Goal: Task Accomplishment & Management: Use online tool/utility

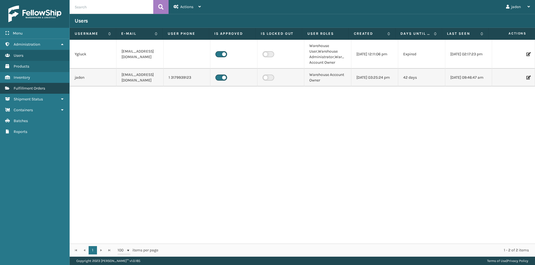
click at [25, 91] on span "Fulfillment Orders" at bounding box center [29, 88] width 31 height 5
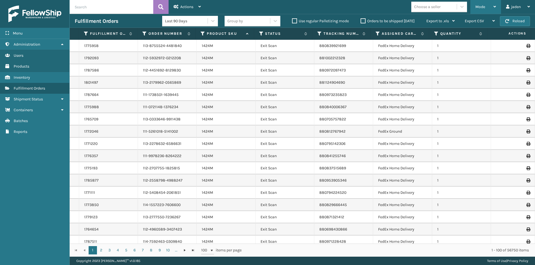
click at [493, 4] on div "Mode" at bounding box center [485, 7] width 21 height 14
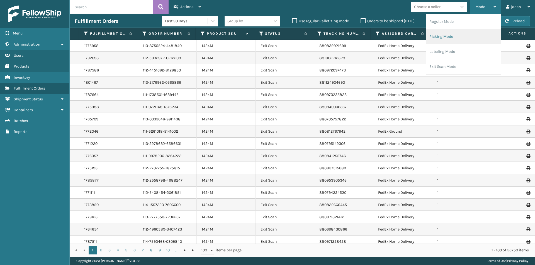
click at [449, 39] on li "Picking Mode" at bounding box center [463, 36] width 75 height 15
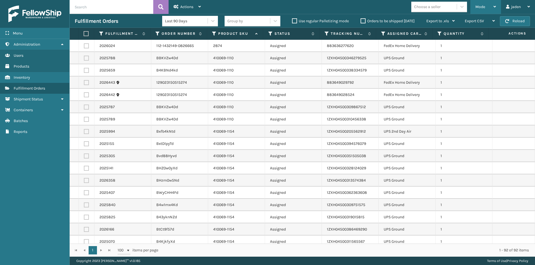
click at [475, 6] on div "Mode Regular Mode Picking Mode Labeling Mode Exit Scan Mode" at bounding box center [485, 7] width 31 height 14
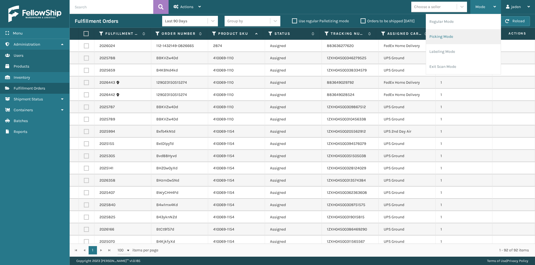
click at [438, 38] on li "Picking Mode" at bounding box center [463, 36] width 75 height 15
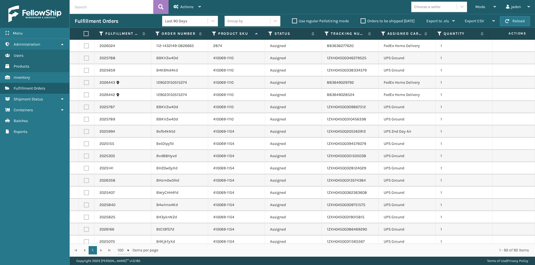
click at [87, 59] on label at bounding box center [86, 58] width 5 height 5
click at [84, 59] on input "checkbox" at bounding box center [84, 58] width 0 height 4
checkbox input "true"
click at [87, 70] on label at bounding box center [86, 70] width 5 height 5
click at [84, 70] on input "checkbox" at bounding box center [84, 70] width 0 height 4
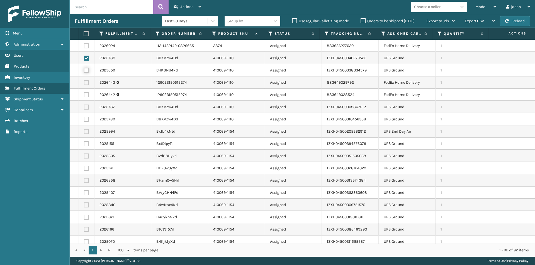
checkbox input "true"
click at [86, 107] on label at bounding box center [86, 107] width 5 height 5
click at [84, 107] on input "checkbox" at bounding box center [84, 107] width 0 height 4
checkbox input "true"
click at [86, 169] on label at bounding box center [86, 168] width 5 height 5
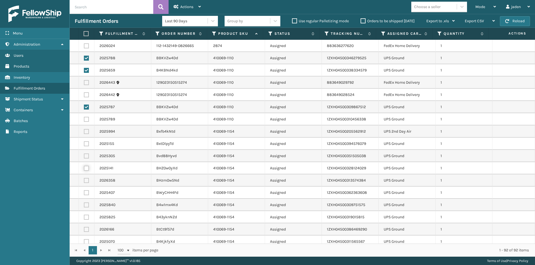
click at [84, 169] on input "checkbox" at bounding box center [84, 168] width 0 height 4
checkbox input "true"
click at [88, 156] on label at bounding box center [86, 156] width 5 height 5
click at [84, 156] on input "checkbox" at bounding box center [84, 156] width 0 height 4
checkbox input "true"
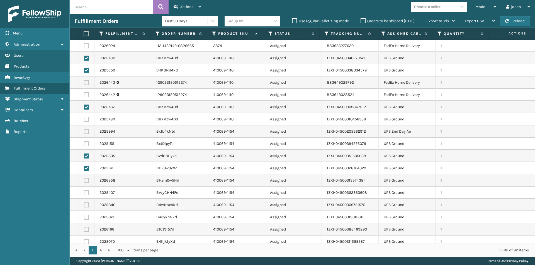
click at [86, 145] on label at bounding box center [86, 144] width 5 height 5
click at [84, 145] on input "checkbox" at bounding box center [84, 144] width 0 height 4
checkbox input "true"
click at [86, 133] on label at bounding box center [86, 131] width 5 height 5
click at [84, 133] on input "checkbox" at bounding box center [84, 131] width 0 height 4
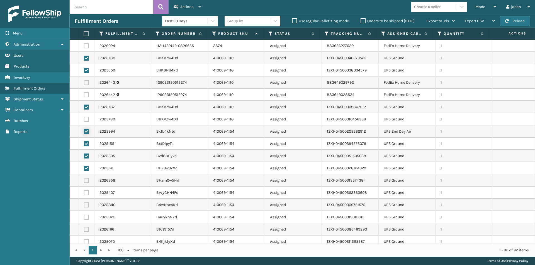
checkbox input "true"
click at [86, 122] on td at bounding box center [87, 119] width 16 height 12
click at [87, 117] on label at bounding box center [86, 119] width 5 height 5
click at [84, 117] on input "checkbox" at bounding box center [84, 119] width 0 height 4
checkbox input "true"
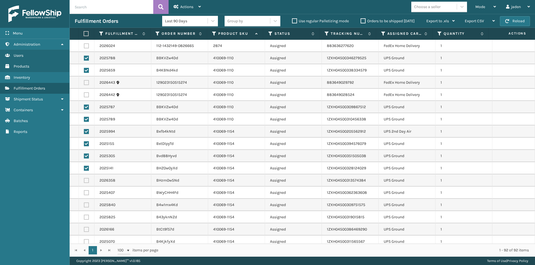
click at [86, 179] on label at bounding box center [86, 180] width 5 height 5
click at [84, 179] on input "checkbox" at bounding box center [84, 180] width 0 height 4
checkbox input "true"
click at [85, 192] on label at bounding box center [86, 193] width 5 height 5
click at [84, 192] on input "checkbox" at bounding box center [84, 193] width 0 height 4
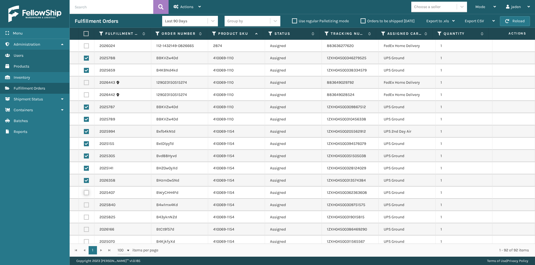
checkbox input "true"
click at [87, 206] on label at bounding box center [86, 205] width 5 height 5
click at [84, 206] on input "checkbox" at bounding box center [84, 205] width 0 height 4
checkbox input "true"
click at [87, 216] on label at bounding box center [86, 217] width 5 height 5
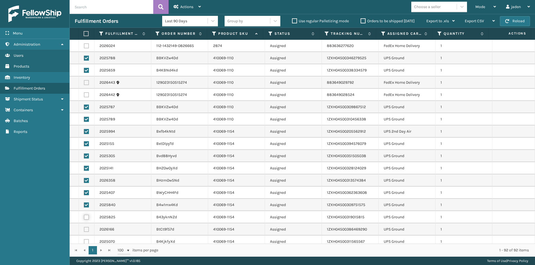
click at [84, 216] on input "checkbox" at bounding box center [84, 217] width 0 height 4
checkbox input "true"
click at [86, 229] on label at bounding box center [86, 229] width 5 height 5
click at [84, 229] on input "checkbox" at bounding box center [84, 229] width 0 height 4
checkbox input "true"
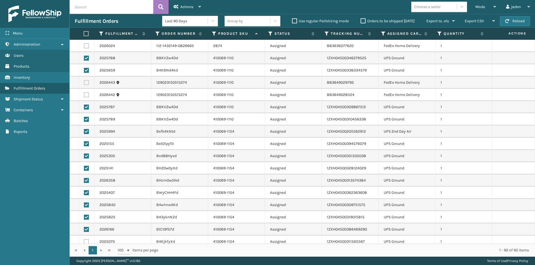
click at [86, 241] on label at bounding box center [86, 242] width 5 height 5
click at [84, 241] on input "checkbox" at bounding box center [84, 242] width 0 height 4
checkbox input "true"
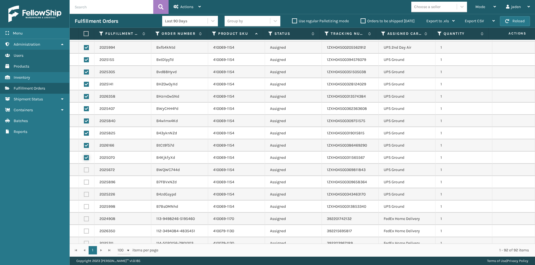
scroll to position [111, 0]
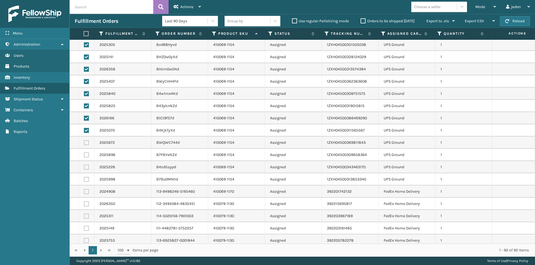
click at [84, 178] on label at bounding box center [86, 179] width 5 height 5
click at [84, 178] on input "checkbox" at bounding box center [84, 179] width 0 height 4
checkbox input "true"
click at [88, 163] on td at bounding box center [87, 167] width 16 height 12
click at [84, 165] on label at bounding box center [86, 167] width 5 height 5
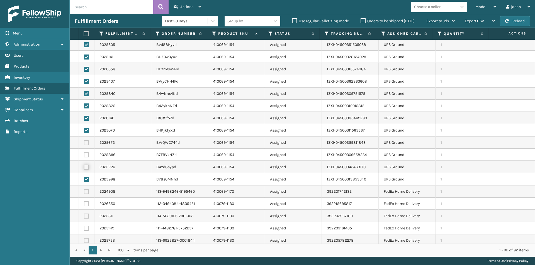
click at [84, 165] on input "checkbox" at bounding box center [84, 167] width 0 height 4
checkbox input "true"
click at [87, 151] on td at bounding box center [87, 155] width 16 height 12
click at [86, 156] on label at bounding box center [86, 155] width 5 height 5
click at [84, 156] on input "checkbox" at bounding box center [84, 155] width 0 height 4
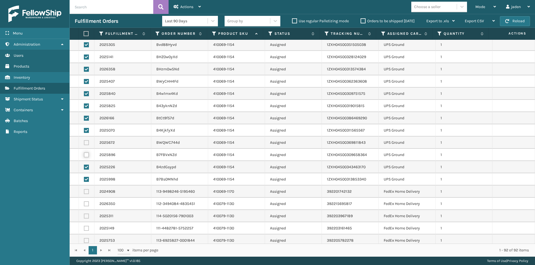
checkbox input "true"
click at [86, 143] on label at bounding box center [86, 142] width 5 height 5
click at [84, 143] on input "checkbox" at bounding box center [84, 142] width 0 height 4
checkbox input "true"
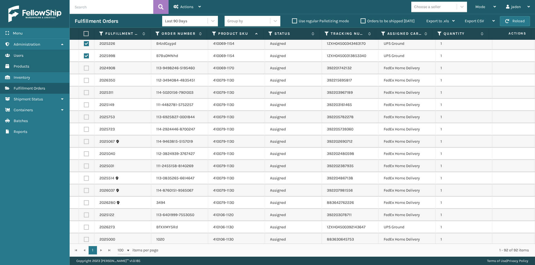
scroll to position [251, 0]
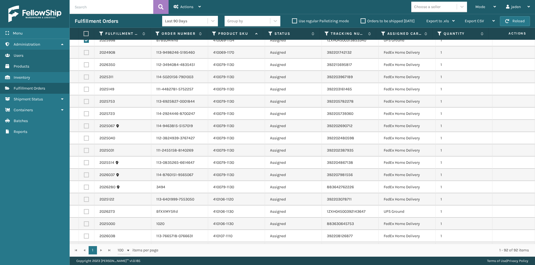
click at [85, 211] on label at bounding box center [86, 211] width 5 height 5
click at [84, 211] on input "checkbox" at bounding box center [84, 211] width 0 height 4
checkbox input "true"
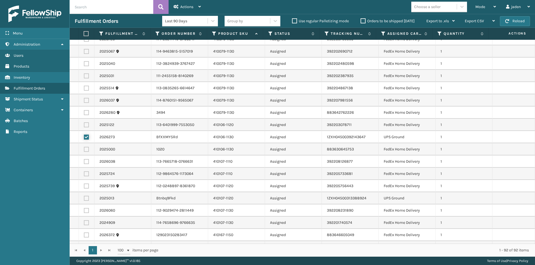
scroll to position [390, 0]
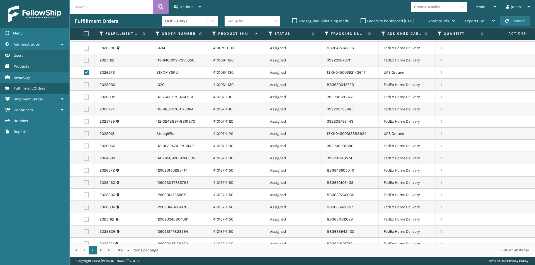
click at [86, 135] on label at bounding box center [86, 133] width 5 height 5
click at [84, 135] on input "checkbox" at bounding box center [84, 133] width 0 height 4
checkbox input "true"
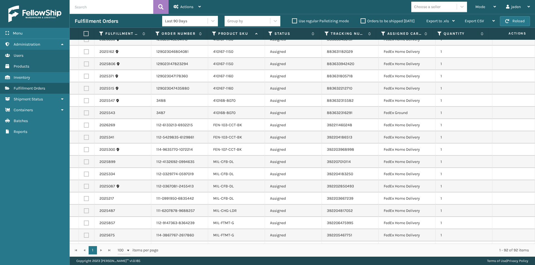
scroll to position [641, 0]
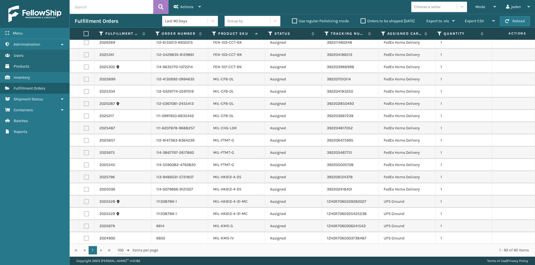
click at [86, 199] on label at bounding box center [86, 201] width 5 height 5
click at [84, 199] on input "checkbox" at bounding box center [84, 201] width 0 height 4
checkbox input "true"
click at [86, 206] on td at bounding box center [87, 202] width 16 height 12
click at [86, 215] on label at bounding box center [86, 214] width 5 height 5
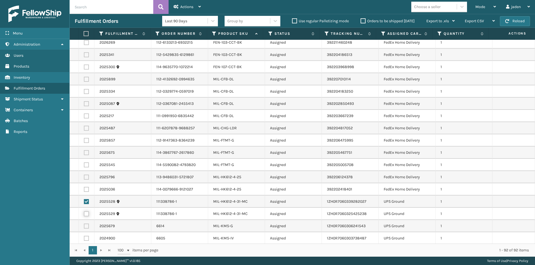
click at [84, 215] on input "checkbox" at bounding box center [84, 214] width 0 height 4
checkbox input "true"
click at [85, 238] on label at bounding box center [86, 238] width 5 height 5
click at [84, 238] on input "checkbox" at bounding box center [84, 238] width 0 height 4
checkbox input "true"
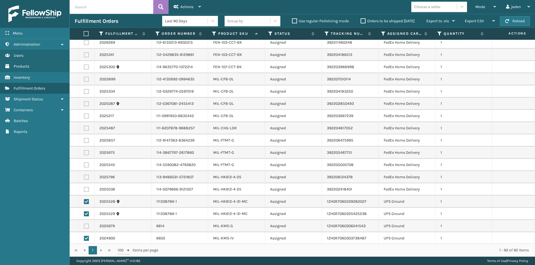
click at [86, 225] on label at bounding box center [86, 226] width 5 height 5
click at [84, 225] on input "checkbox" at bounding box center [84, 226] width 0 height 4
checkbox input "true"
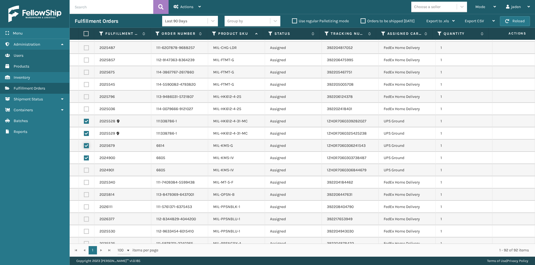
scroll to position [724, 0]
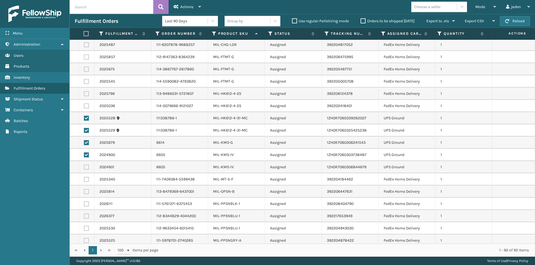
click at [87, 169] on label at bounding box center [86, 167] width 5 height 5
click at [84, 169] on input "checkbox" at bounding box center [84, 167] width 0 height 4
checkbox input "true"
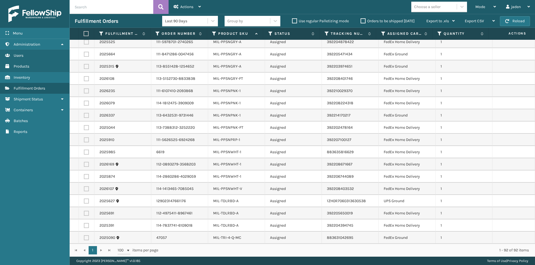
scroll to position [923, 0]
click at [86, 200] on label at bounding box center [86, 201] width 5 height 5
click at [84, 200] on input "checkbox" at bounding box center [84, 201] width 0 height 4
checkbox input "true"
click at [188, 4] on div "Actions" at bounding box center [187, 7] width 27 height 14
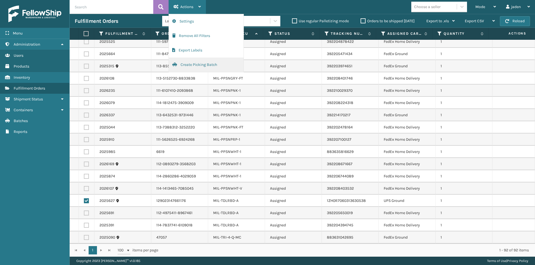
click at [205, 64] on button "Create Picking Batch" at bounding box center [206, 65] width 75 height 14
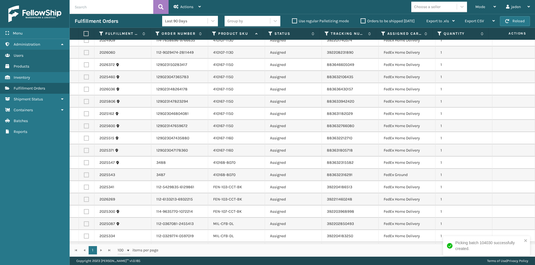
scroll to position [223, 0]
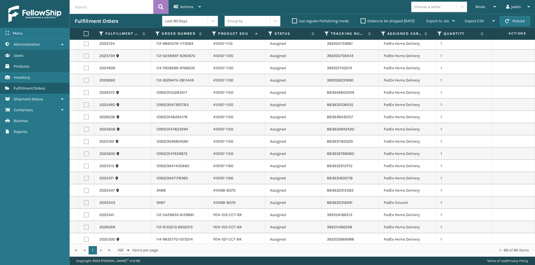
click at [85, 93] on label at bounding box center [86, 92] width 5 height 5
click at [84, 93] on input "checkbox" at bounding box center [84, 92] width 0 height 4
checkbox input "true"
click at [87, 105] on label at bounding box center [86, 105] width 5 height 5
click at [84, 105] on input "checkbox" at bounding box center [84, 105] width 0 height 4
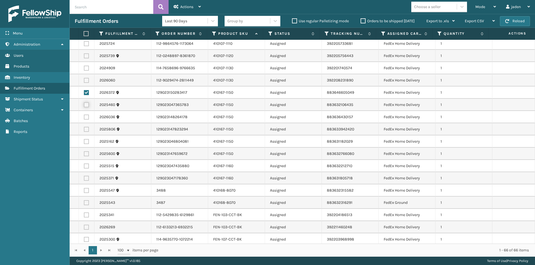
checkbox input "true"
drag, startPoint x: 87, startPoint y: 116, endPoint x: 88, endPoint y: 124, distance: 8.4
click at [87, 116] on label at bounding box center [86, 117] width 5 height 5
click at [84, 116] on input "checkbox" at bounding box center [84, 117] width 0 height 4
checkbox input "true"
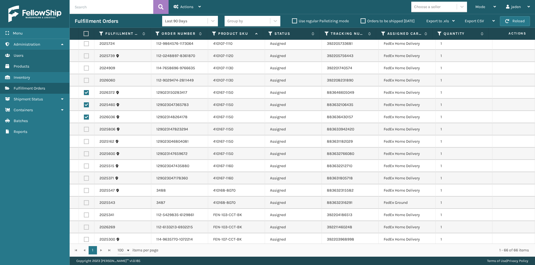
click at [88, 127] on label at bounding box center [86, 129] width 5 height 5
click at [84, 127] on input "checkbox" at bounding box center [84, 129] width 0 height 4
checkbox input "true"
click at [86, 141] on label at bounding box center [86, 141] width 5 height 5
click at [84, 141] on input "checkbox" at bounding box center [84, 141] width 0 height 4
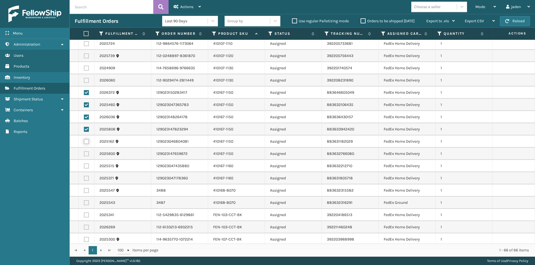
checkbox input "true"
click at [86, 151] on td at bounding box center [87, 154] width 16 height 12
click at [86, 153] on label at bounding box center [86, 154] width 5 height 5
click at [84, 153] on input "checkbox" at bounding box center [84, 154] width 0 height 4
checkbox input "true"
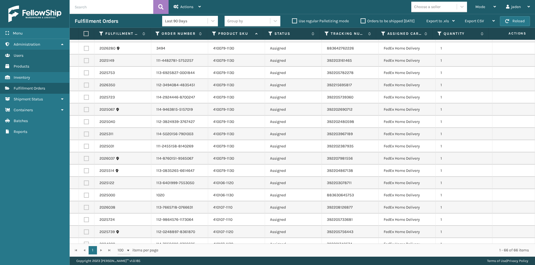
scroll to position [28, 0]
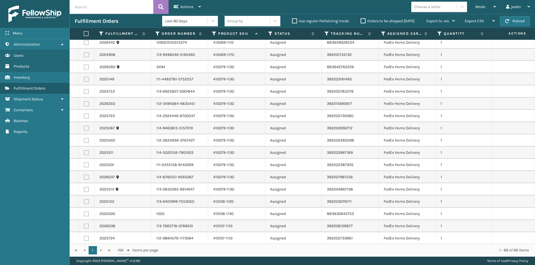
click at [86, 192] on label at bounding box center [86, 189] width 5 height 5
click at [84, 191] on input "checkbox" at bounding box center [84, 189] width 0 height 4
checkbox input "true"
click at [86, 178] on label at bounding box center [86, 177] width 5 height 5
click at [84, 178] on input "checkbox" at bounding box center [84, 177] width 0 height 4
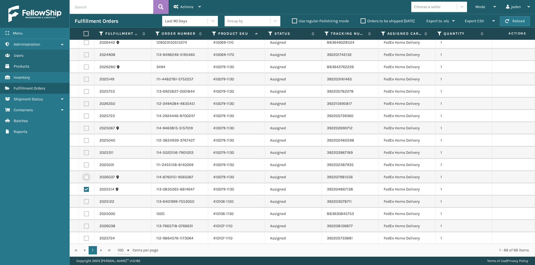
checkbox input "true"
click at [87, 164] on label at bounding box center [86, 165] width 5 height 5
click at [84, 164] on input "checkbox" at bounding box center [84, 165] width 0 height 4
checkbox input "true"
click at [86, 153] on label at bounding box center [86, 152] width 5 height 5
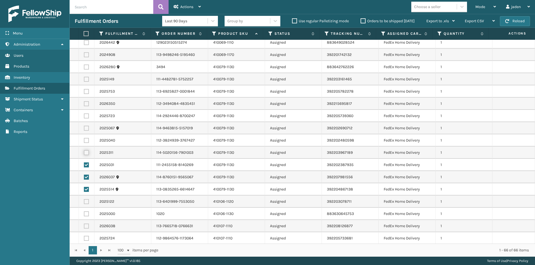
click at [84, 153] on input "checkbox" at bounding box center [84, 152] width 0 height 4
checkbox input "true"
click at [86, 137] on td at bounding box center [87, 141] width 16 height 12
click at [86, 140] on label at bounding box center [86, 140] width 5 height 5
click at [84, 140] on input "checkbox" at bounding box center [84, 140] width 0 height 4
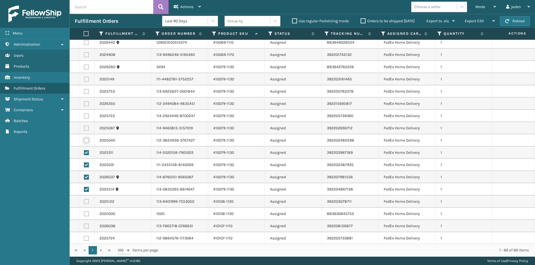
checkbox input "true"
click at [86, 128] on label at bounding box center [86, 128] width 5 height 5
click at [84, 128] on input "checkbox" at bounding box center [84, 128] width 0 height 4
checkbox input "true"
click at [86, 114] on label at bounding box center [86, 116] width 5 height 5
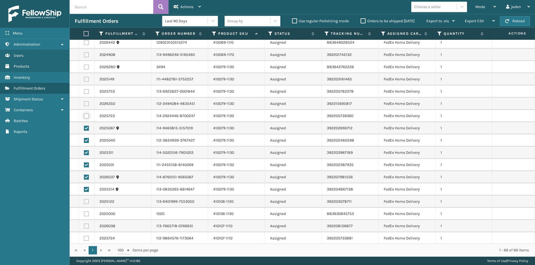
click at [84, 114] on input "checkbox" at bounding box center [84, 116] width 0 height 4
checkbox input "true"
click at [84, 103] on label at bounding box center [86, 103] width 5 height 5
click at [84, 103] on input "checkbox" at bounding box center [84, 103] width 0 height 4
checkbox input "true"
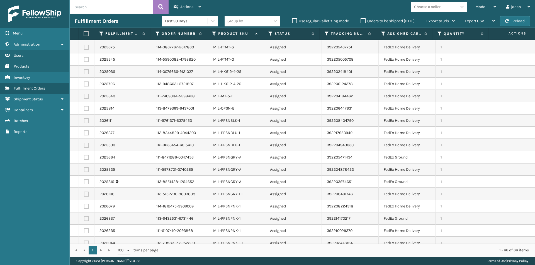
scroll to position [501, 0]
drag, startPoint x: 84, startPoint y: 121, endPoint x: 88, endPoint y: 128, distance: 8.4
click at [84, 121] on label at bounding box center [86, 120] width 5 height 5
click at [84, 121] on input "checkbox" at bounding box center [84, 120] width 0 height 4
checkbox input "true"
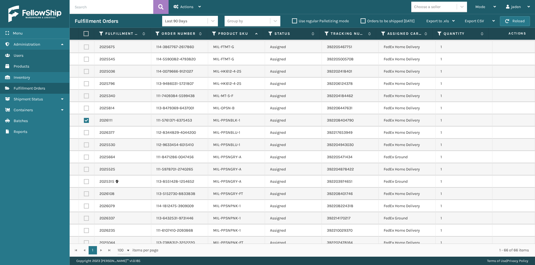
click at [87, 134] on label at bounding box center [86, 132] width 5 height 5
click at [84, 134] on input "checkbox" at bounding box center [84, 132] width 0 height 4
checkbox input "true"
click at [86, 143] on label at bounding box center [86, 145] width 5 height 5
click at [84, 143] on input "checkbox" at bounding box center [84, 145] width 0 height 4
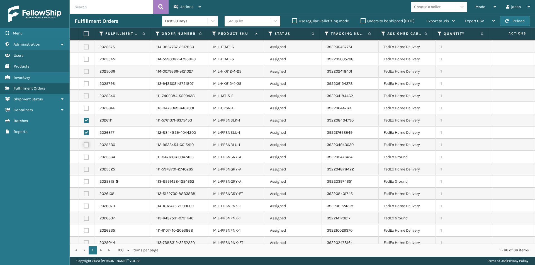
checkbox input "true"
click at [87, 158] on label at bounding box center [86, 157] width 5 height 5
click at [84, 158] on input "checkbox" at bounding box center [84, 157] width 0 height 4
checkbox input "true"
click at [85, 169] on label at bounding box center [86, 169] width 5 height 5
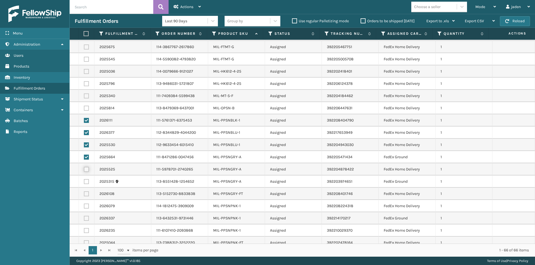
click at [84, 169] on input "checkbox" at bounding box center [84, 169] width 0 height 4
checkbox input "true"
click at [86, 183] on label at bounding box center [86, 181] width 5 height 5
click at [84, 183] on input "checkbox" at bounding box center [84, 181] width 0 height 4
checkbox input "true"
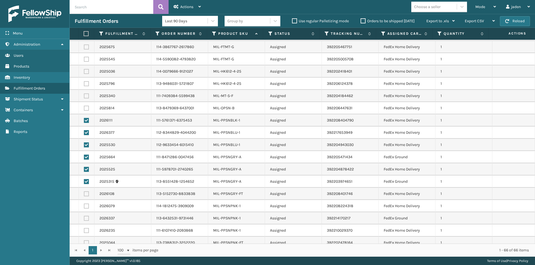
click at [86, 193] on label at bounding box center [86, 194] width 5 height 5
click at [84, 193] on input "checkbox" at bounding box center [84, 194] width 0 height 4
checkbox input "true"
drag, startPoint x: 87, startPoint y: 204, endPoint x: 85, endPoint y: 211, distance: 7.5
click at [87, 204] on label at bounding box center [86, 206] width 5 height 5
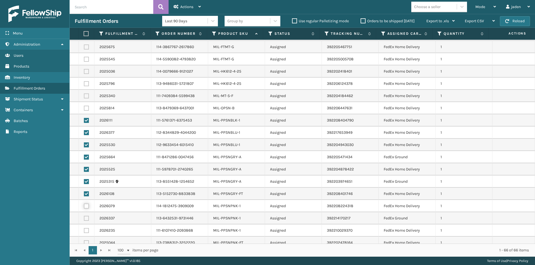
click at [84, 204] on input "checkbox" at bounding box center [84, 206] width 0 height 4
checkbox input "true"
click at [86, 216] on label at bounding box center [86, 218] width 5 height 5
click at [84, 216] on input "checkbox" at bounding box center [84, 218] width 0 height 4
checkbox input "true"
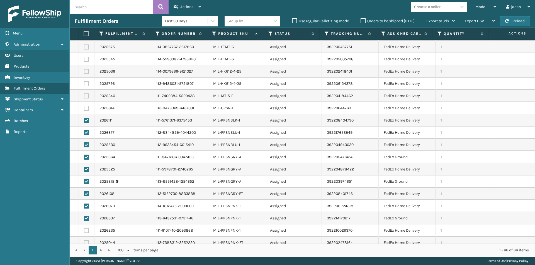
click at [87, 230] on label at bounding box center [86, 230] width 5 height 5
click at [84, 230] on input "checkbox" at bounding box center [84, 230] width 0 height 4
checkbox input "true"
click at [87, 242] on label at bounding box center [86, 243] width 5 height 5
click at [84, 242] on input "checkbox" at bounding box center [84, 243] width 0 height 4
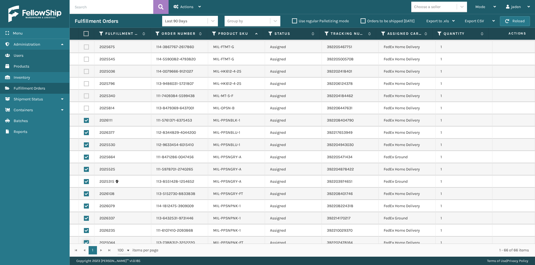
checkbox input "true"
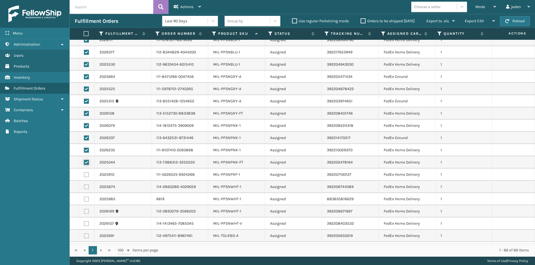
scroll to position [585, 0]
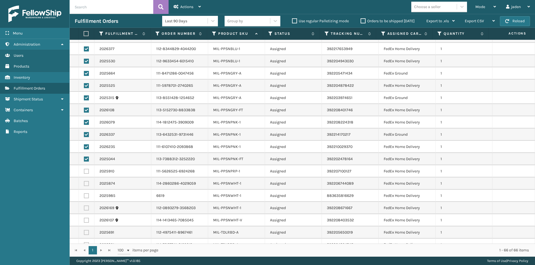
click at [85, 219] on label at bounding box center [86, 220] width 5 height 5
click at [84, 219] on input "checkbox" at bounding box center [84, 220] width 0 height 4
checkbox input "true"
click at [85, 207] on label at bounding box center [86, 208] width 5 height 5
click at [84, 207] on input "checkbox" at bounding box center [84, 208] width 0 height 4
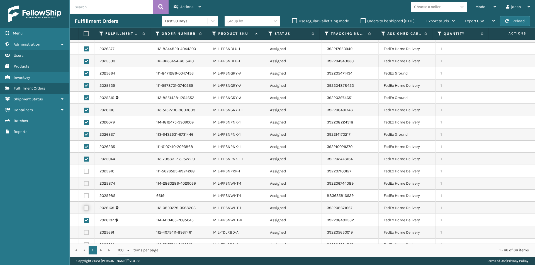
checkbox input "true"
click at [87, 194] on label at bounding box center [86, 196] width 5 height 5
click at [84, 194] on input "checkbox" at bounding box center [84, 196] width 0 height 4
checkbox input "true"
click at [87, 182] on label at bounding box center [86, 183] width 5 height 5
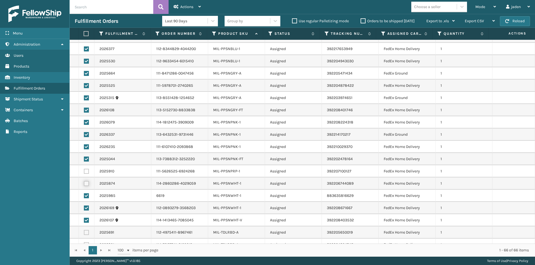
click at [84, 182] on input "checkbox" at bounding box center [84, 183] width 0 height 4
checkbox input "true"
click at [86, 172] on label at bounding box center [86, 171] width 5 height 5
click at [84, 172] on input "checkbox" at bounding box center [84, 171] width 0 height 4
checkbox input "true"
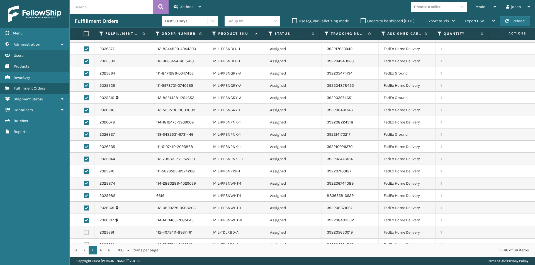
scroll to position [605, 0]
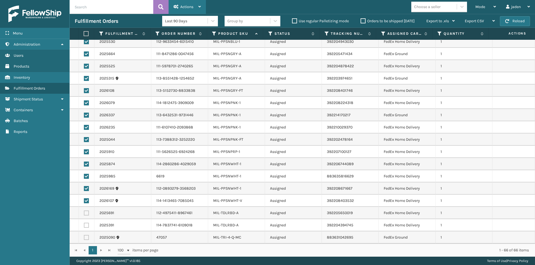
click at [191, 7] on span "Actions" at bounding box center [186, 6] width 13 height 5
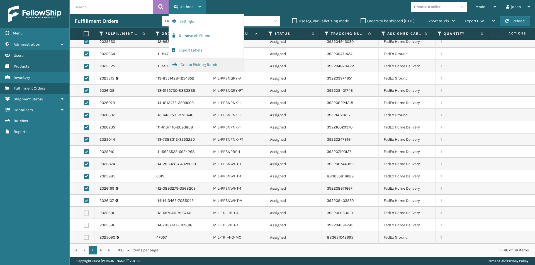
click at [194, 66] on button "Create Picking Batch" at bounding box center [206, 65] width 75 height 14
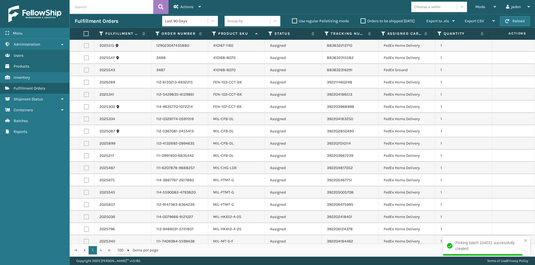
scroll to position [237, 0]
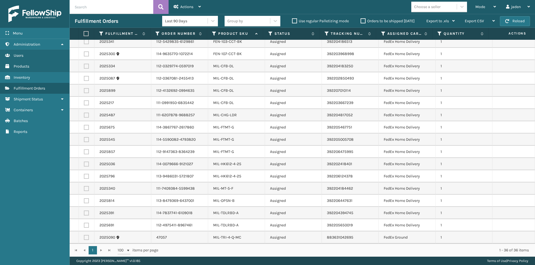
click at [89, 34] on th at bounding box center [87, 34] width 16 height 12
click at [87, 33] on label at bounding box center [86, 33] width 4 height 5
click at [84, 33] on input "checkbox" at bounding box center [84, 34] width 0 height 4
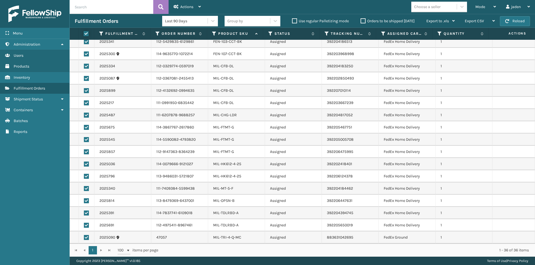
checkbox input "true"
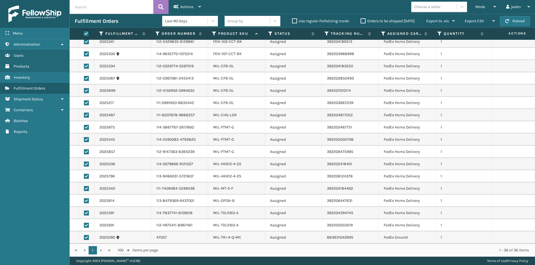
checkbox input "true"
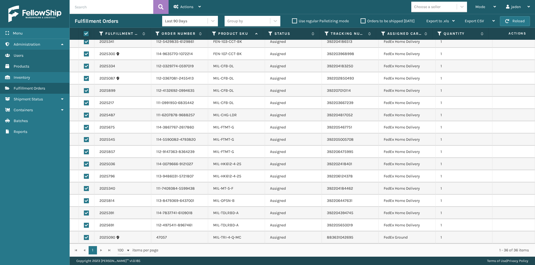
checkbox input "true"
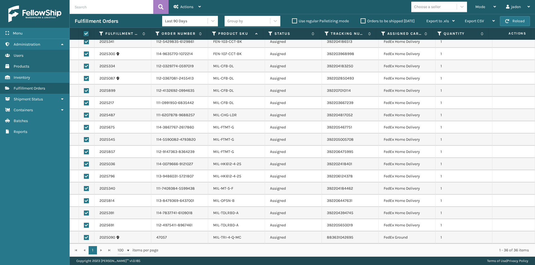
checkbox input "true"
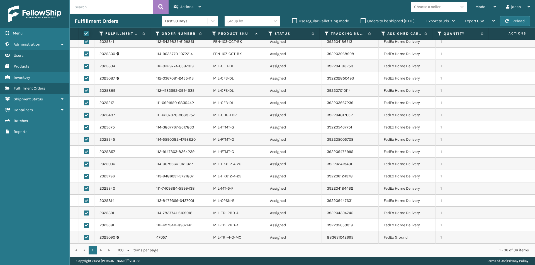
checkbox input "true"
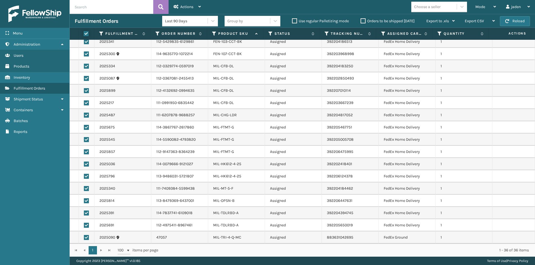
checkbox input "true"
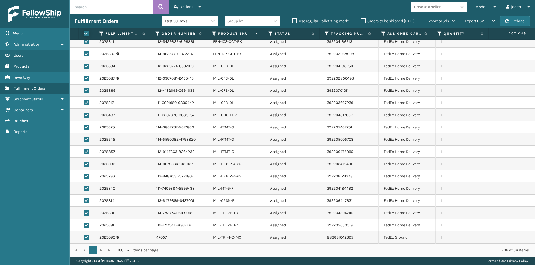
checkbox input "true"
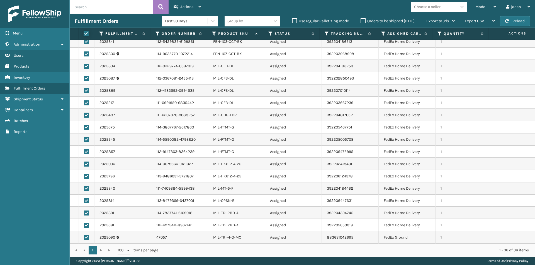
checkbox input "true"
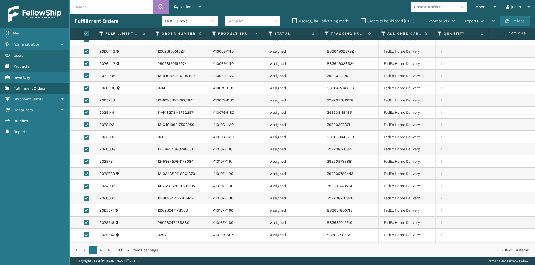
scroll to position [0, 0]
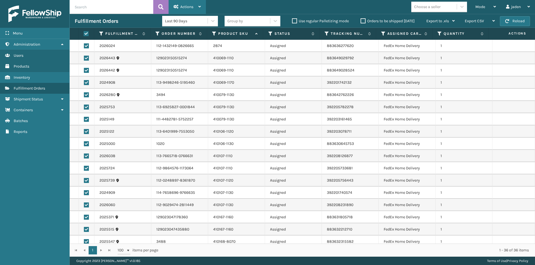
click at [173, 9] on div "Actions Settings Remove All Filters Export Labels Create Picking Batch" at bounding box center [187, 7] width 37 height 14
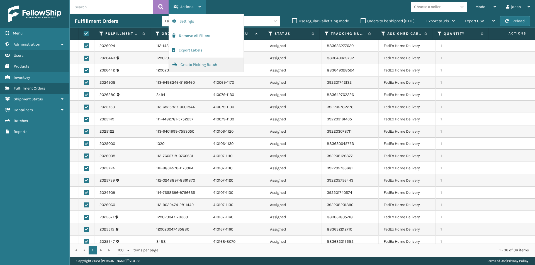
click at [184, 64] on button "Create Picking Batch" at bounding box center [206, 65] width 75 height 14
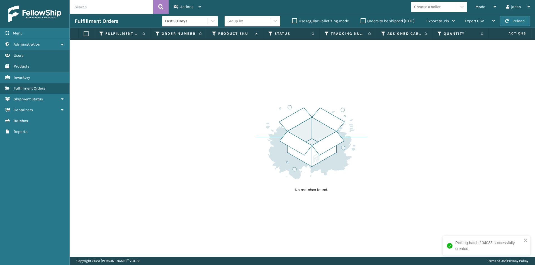
drag, startPoint x: 425, startPoint y: 104, endPoint x: 307, endPoint y: 71, distance: 122.0
click at [307, 71] on div "No matches found." at bounding box center [302, 148] width 465 height 217
click at [481, 9] on span "Mode" at bounding box center [480, 6] width 10 height 5
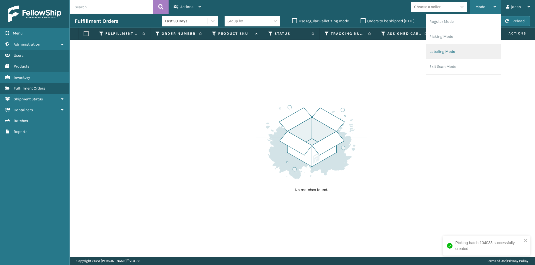
click at [458, 49] on li "Labeling Mode" at bounding box center [463, 51] width 75 height 15
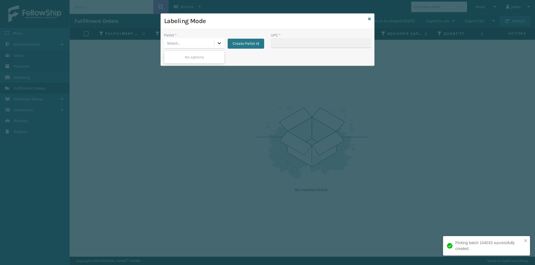
click at [223, 41] on div at bounding box center [219, 43] width 10 height 10
click at [239, 46] on button "Create Pallet Id" at bounding box center [246, 44] width 36 height 10
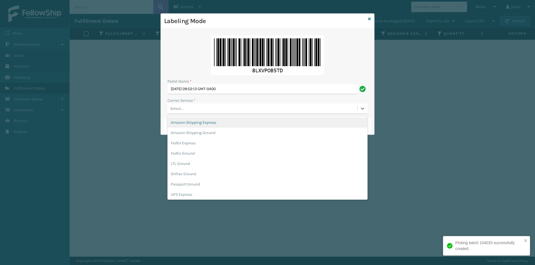
drag, startPoint x: 220, startPoint y: 111, endPoint x: 209, endPoint y: 123, distance: 16.2
click at [220, 111] on div "Select..." at bounding box center [262, 108] width 190 height 9
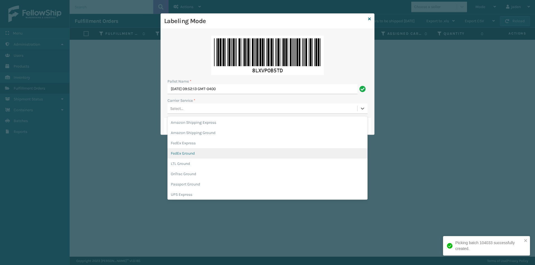
click at [195, 150] on div "FedEx Ground" at bounding box center [267, 153] width 200 height 10
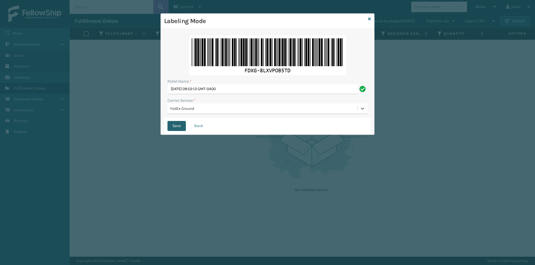
click at [173, 125] on button "Save" at bounding box center [176, 126] width 18 height 10
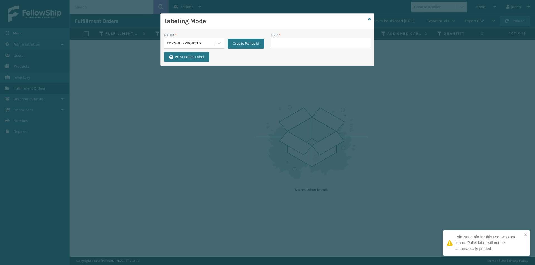
click at [241, 47] on button "Create Pallet Id" at bounding box center [246, 44] width 36 height 10
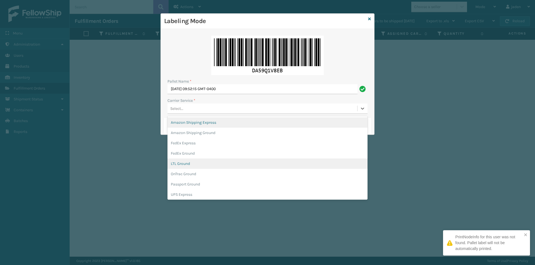
drag, startPoint x: 239, startPoint y: 111, endPoint x: 215, endPoint y: 159, distance: 53.6
click at [239, 111] on div "Select..." at bounding box center [262, 108] width 190 height 9
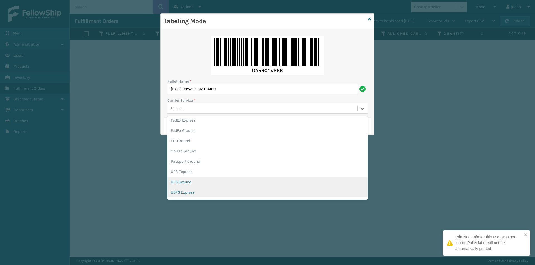
scroll to position [32, 0]
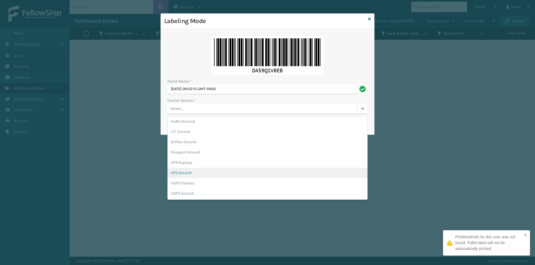
click at [184, 176] on div "UPS Ground" at bounding box center [267, 173] width 200 height 10
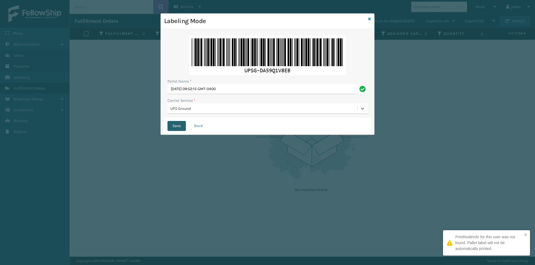
click at [179, 124] on button "Save" at bounding box center [176, 126] width 18 height 10
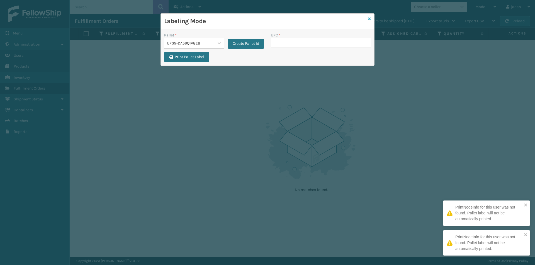
click at [369, 18] on icon at bounding box center [369, 19] width 3 height 4
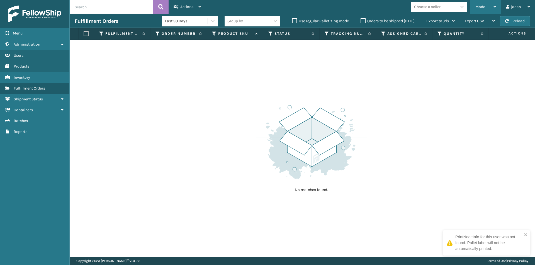
click at [496, 5] on div "Mode Regular Mode Picking Mode Labeling Mode Exit Scan Mode" at bounding box center [485, 7] width 31 height 14
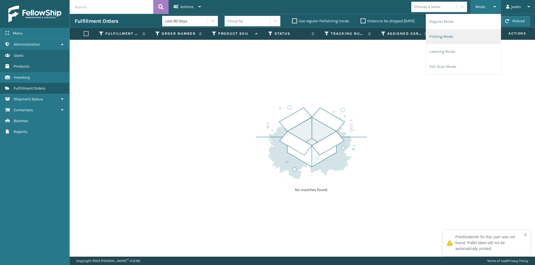
click at [465, 36] on li "Picking Mode" at bounding box center [463, 36] width 75 height 15
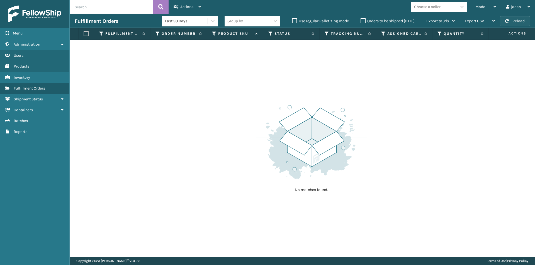
click at [514, 22] on button "Reload" at bounding box center [515, 21] width 30 height 10
click at [499, 6] on div "Mode Regular Mode Picking Mode Labeling Mode Exit Scan Mode" at bounding box center [485, 7] width 31 height 14
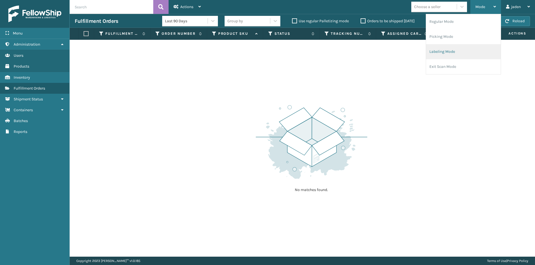
click at [461, 48] on li "Labeling Mode" at bounding box center [463, 51] width 75 height 15
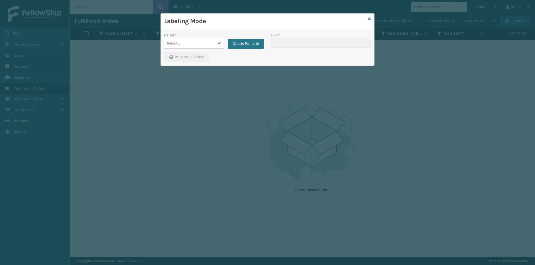
type input "840985121334"
click at [285, 59] on div "Print Pallet Label" at bounding box center [267, 58] width 213 height 13
click at [215, 42] on div at bounding box center [219, 43] width 10 height 10
click at [196, 56] on div "FDXG-8LXVPOB5TD" at bounding box center [194, 58] width 60 height 13
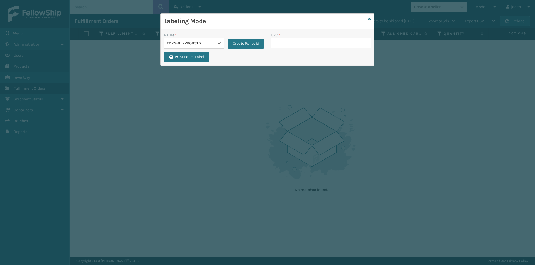
click at [299, 44] on input "UPC *" at bounding box center [321, 43] width 100 height 10
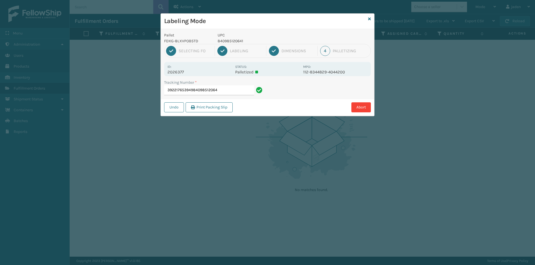
type input "392217653949840985120641"
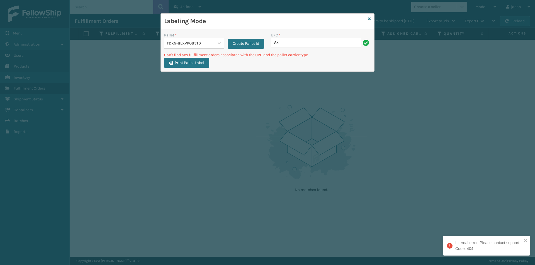
type input "8"
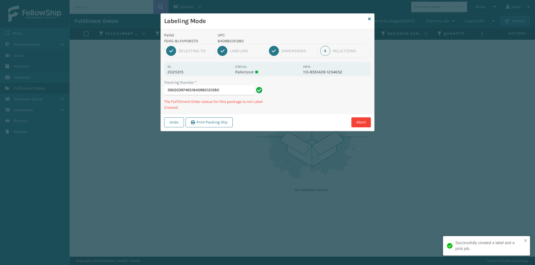
type input "392203974651840985121280"
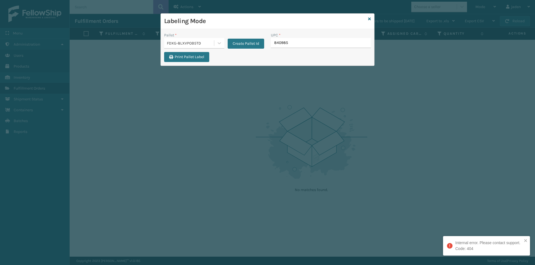
type input "8409851"
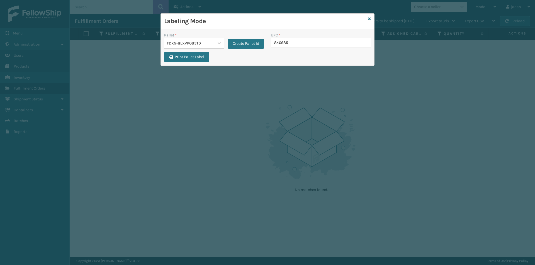
type input "8409851"
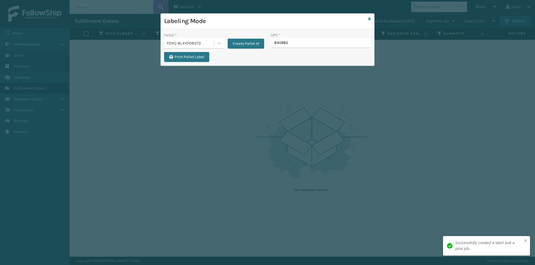
type input "8409851"
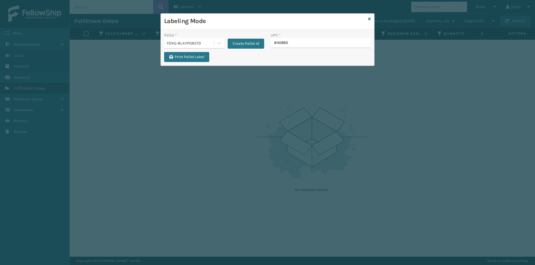
type input "8409851"
type input "410079-1130"
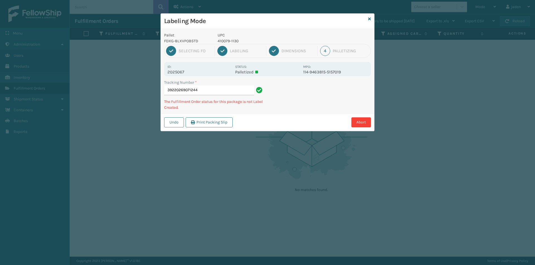
type input "392202690712444"
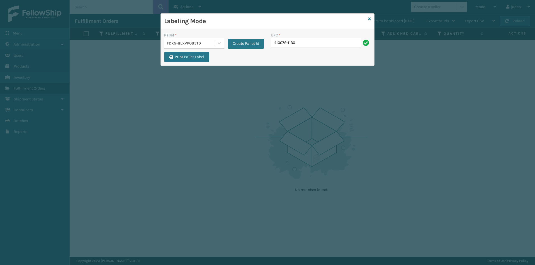
type input "410079-1130"
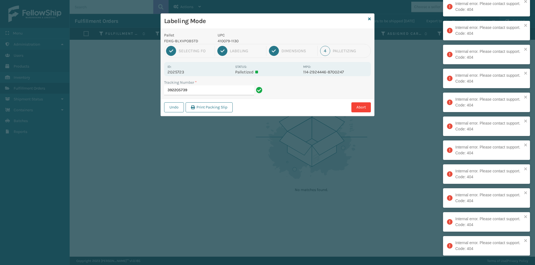
type input "39220573"
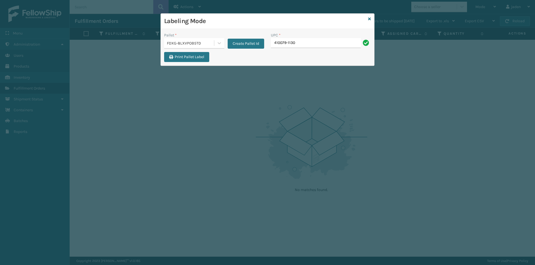
type input "410079-1130"
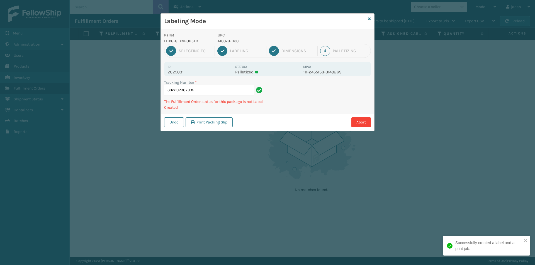
type input "3922023879354"
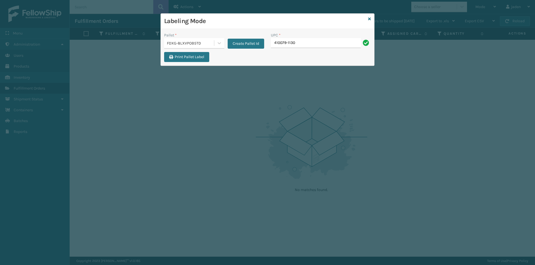
type input "410079-1130"
type input "410167-1150"
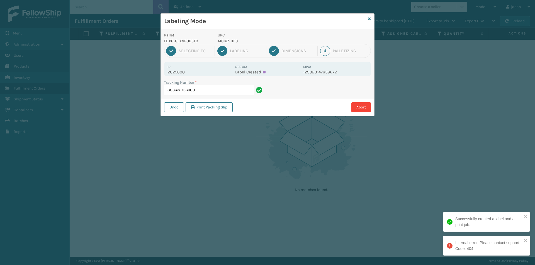
type input "883632766080"
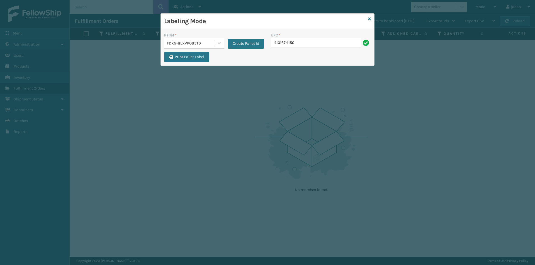
type input "410167-1150"
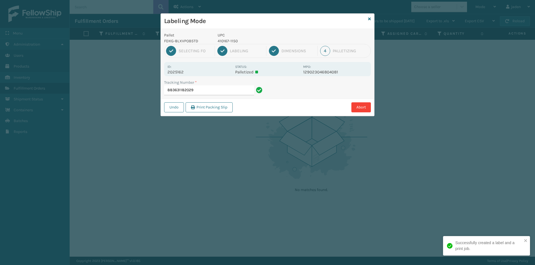
type input "8836311820294"
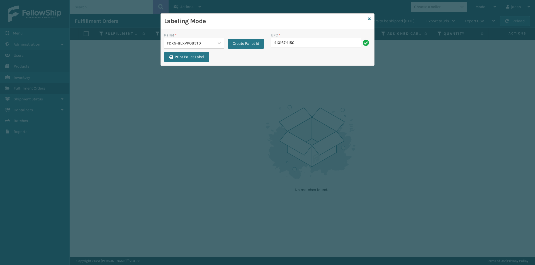
type input "410167-1150"
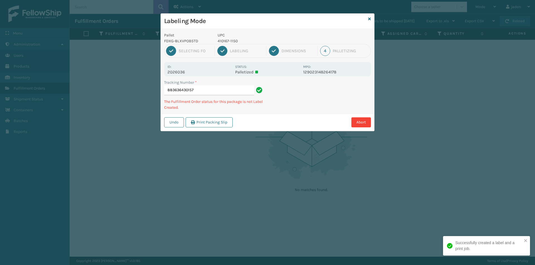
type input "8836364301574"
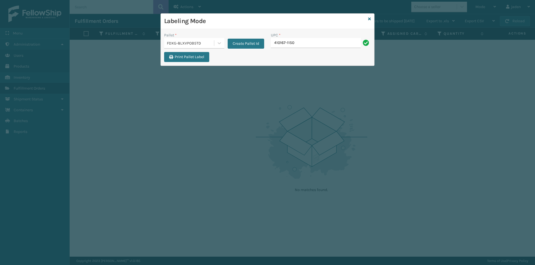
type input "410167-1150"
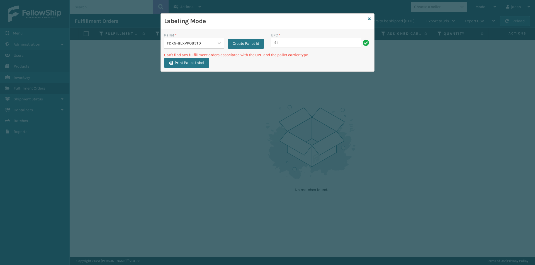
type input "4"
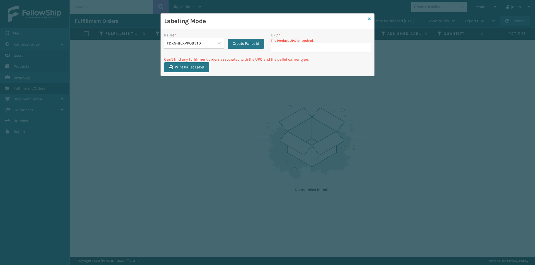
click at [370, 18] on icon at bounding box center [369, 19] width 3 height 4
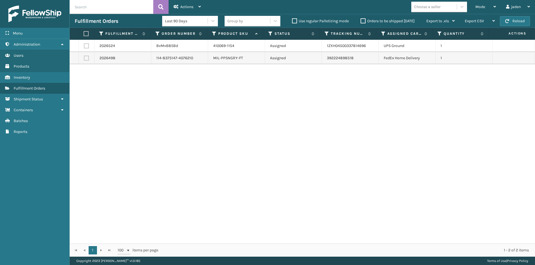
drag, startPoint x: 406, startPoint y: 102, endPoint x: 346, endPoint y: 38, distance: 87.9
click at [213, 113] on div "2026524 BvMvB8SBd 410069-1154 Assigned 1ZXH04500337814696 UPS Ground 1 2026498 …" at bounding box center [302, 142] width 465 height 204
click at [512, 20] on button "Reload" at bounding box center [515, 21] width 30 height 10
drag, startPoint x: 259, startPoint y: 136, endPoint x: 156, endPoint y: 112, distance: 106.1
click at [157, 113] on div "2026524 BvMvB8SBd 410069-1154 Assigned 1ZXH04500337814696 UPS Ground 1 2026498 …" at bounding box center [302, 142] width 465 height 204
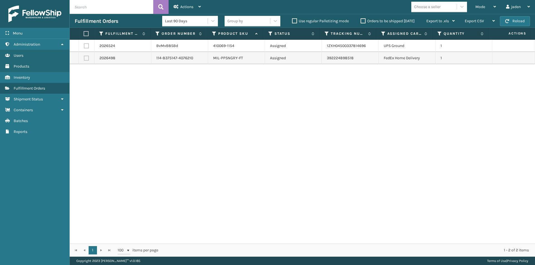
click at [89, 58] on label at bounding box center [86, 58] width 5 height 5
click at [84, 58] on input "checkbox" at bounding box center [84, 58] width 0 height 4
checkbox input "true"
click at [187, 6] on span "Actions" at bounding box center [186, 6] width 13 height 5
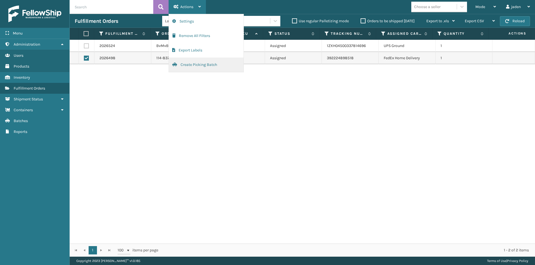
click at [179, 67] on button "Create Picking Batch" at bounding box center [206, 65] width 75 height 14
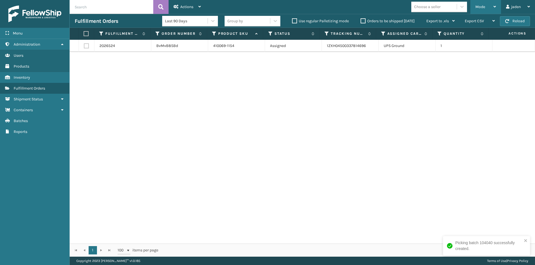
click at [487, 4] on div "Mode" at bounding box center [485, 7] width 21 height 14
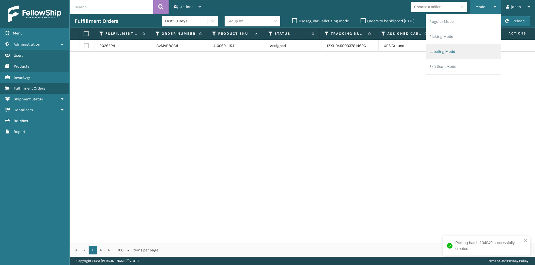
click at [455, 49] on li "Labeling Mode" at bounding box center [463, 51] width 75 height 15
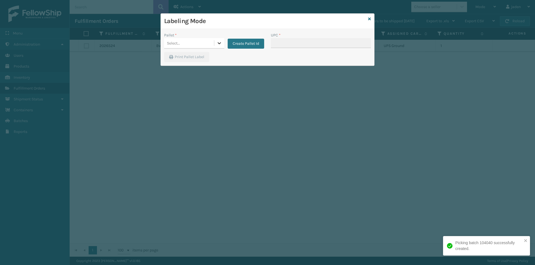
click at [217, 42] on icon at bounding box center [219, 43] width 6 height 6
click at [194, 53] on div "FDXG-8LXVPOB5TD" at bounding box center [194, 57] width 60 height 10
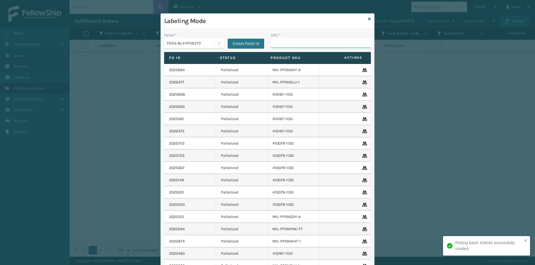
drag, startPoint x: 302, startPoint y: 48, endPoint x: 303, endPoint y: 45, distance: 3.1
click at [302, 48] on input "UPC *" at bounding box center [321, 43] width 100 height 10
click at [303, 45] on input "UPC *" at bounding box center [321, 43] width 100 height 10
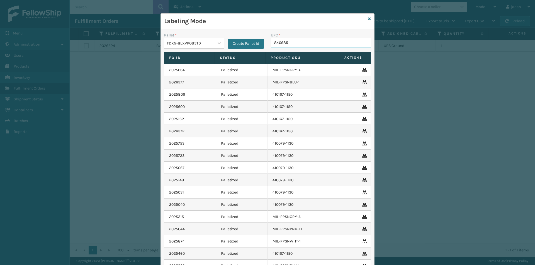
type input "8409851"
click at [368, 19] on icon at bounding box center [369, 19] width 3 height 4
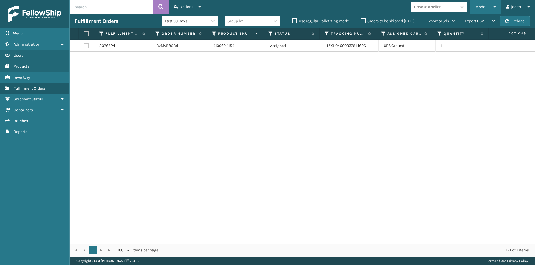
click at [482, 5] on span "Mode" at bounding box center [480, 6] width 10 height 5
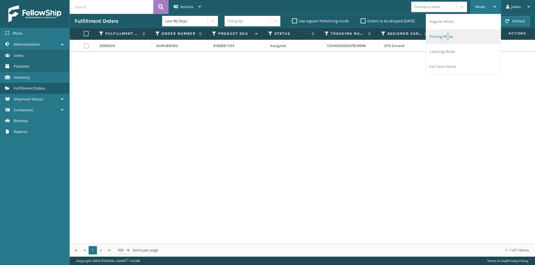
click at [446, 38] on li "Picking Mode" at bounding box center [463, 36] width 75 height 15
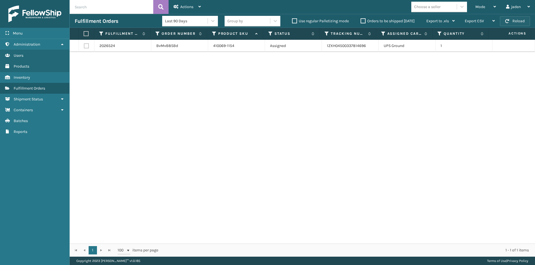
click at [509, 25] on button "Reload" at bounding box center [515, 21] width 30 height 10
